Goal: Complete application form: Complete application form

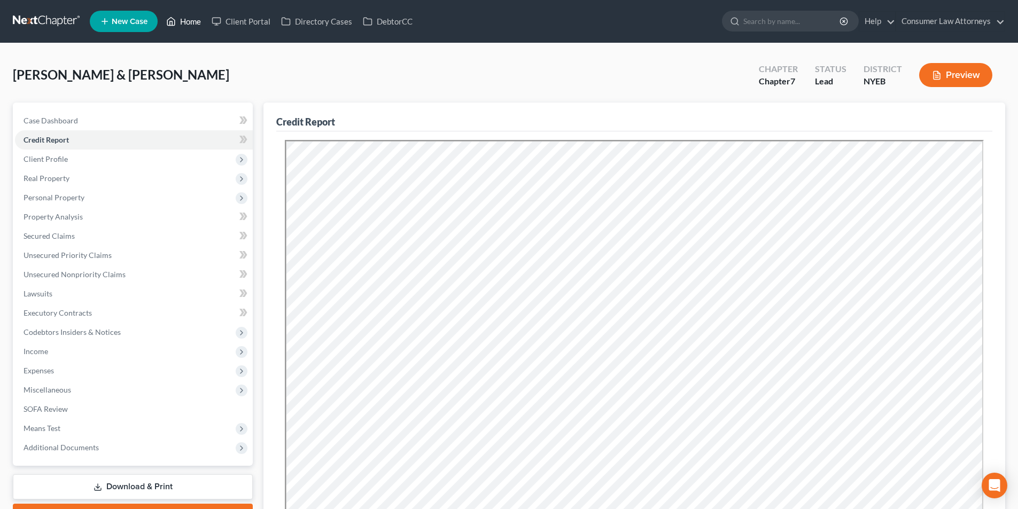
click at [194, 19] on link "Home" at bounding box center [183, 21] width 45 height 19
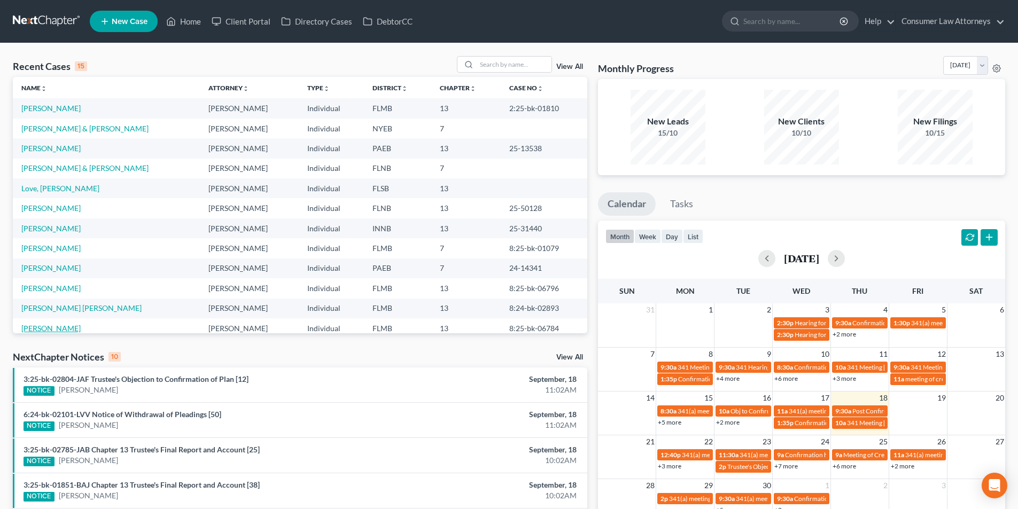
click at [61, 328] on link "[PERSON_NAME]" at bounding box center [50, 328] width 59 height 9
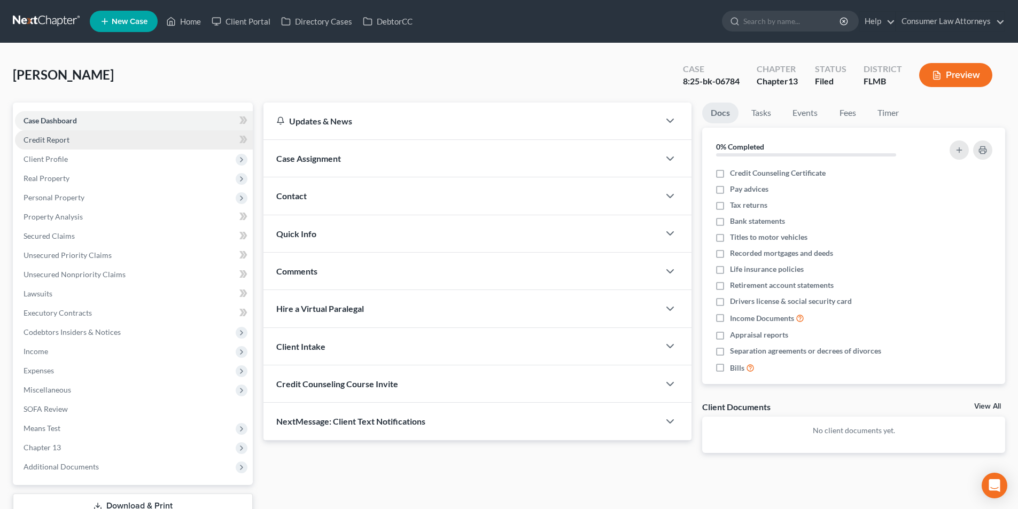
click at [53, 142] on span "Credit Report" at bounding box center [47, 139] width 46 height 9
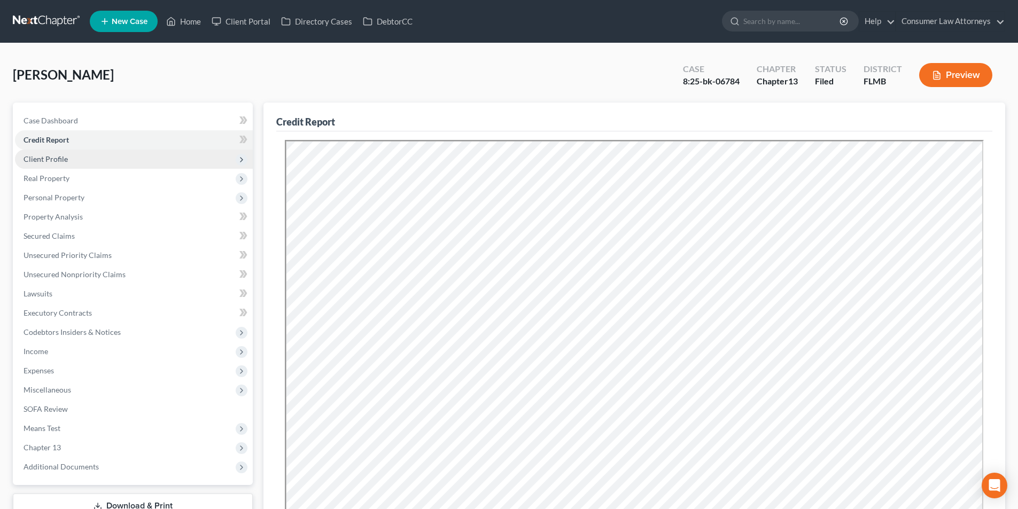
click at [62, 159] on span "Client Profile" at bounding box center [46, 158] width 44 height 9
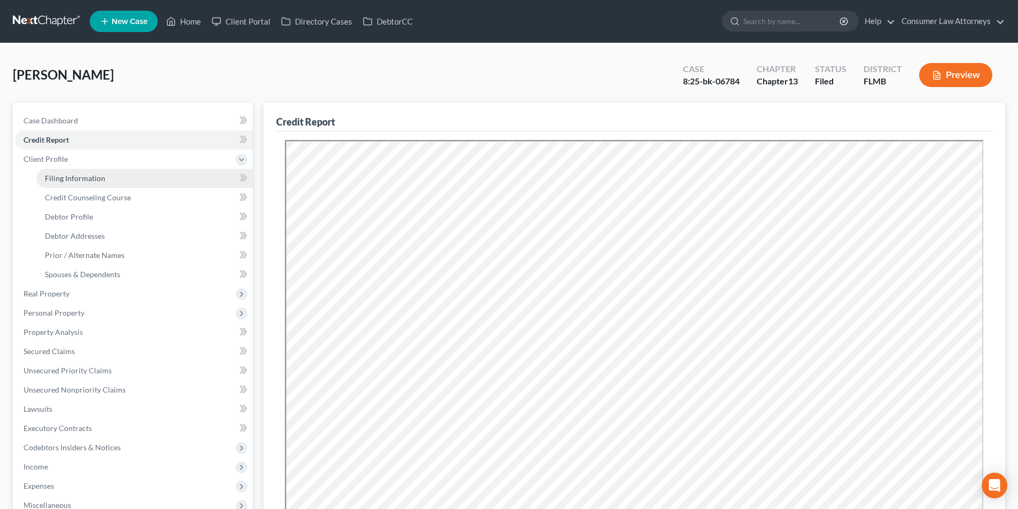
click at [72, 176] on span "Filing Information" at bounding box center [75, 178] width 60 height 9
select select "1"
select select "0"
select select "3"
select select "0"
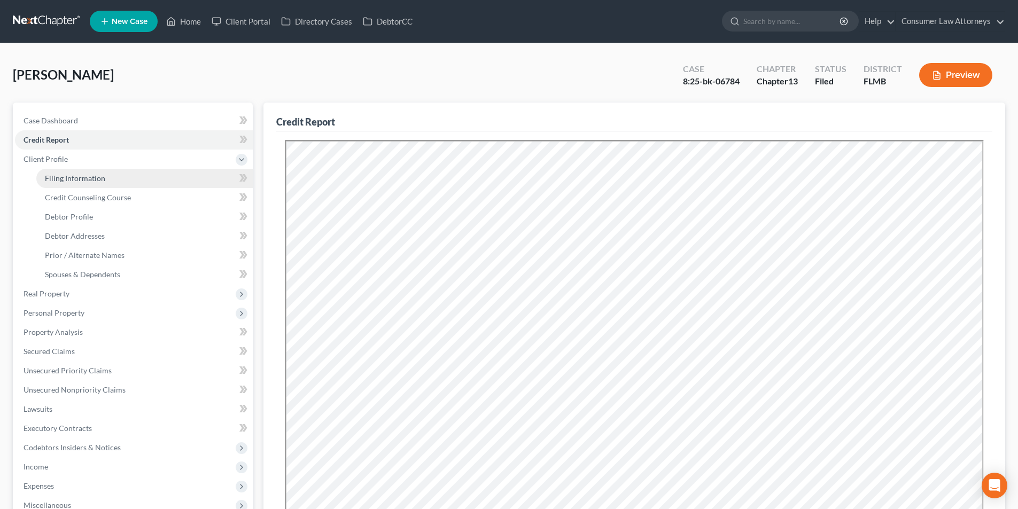
select select "9"
